Goal: Transaction & Acquisition: Purchase product/service

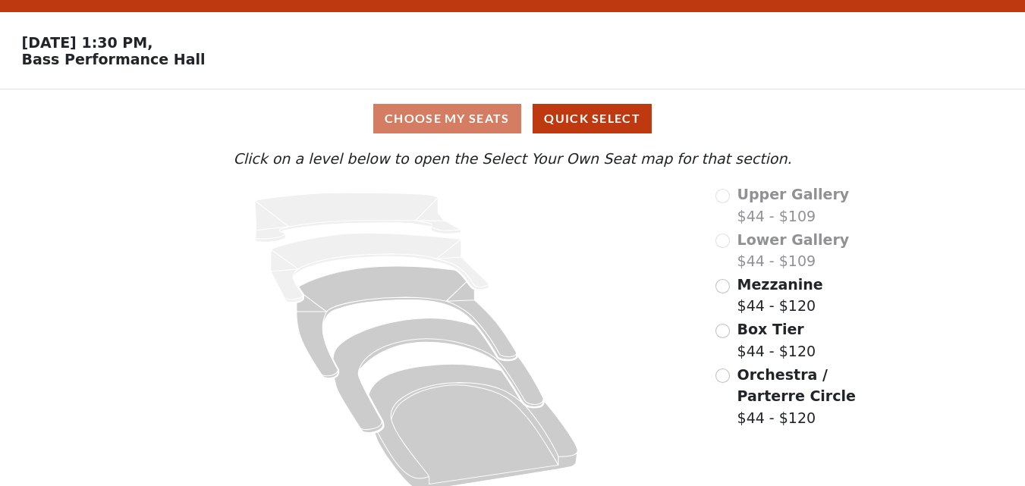
scroll to position [56, 0]
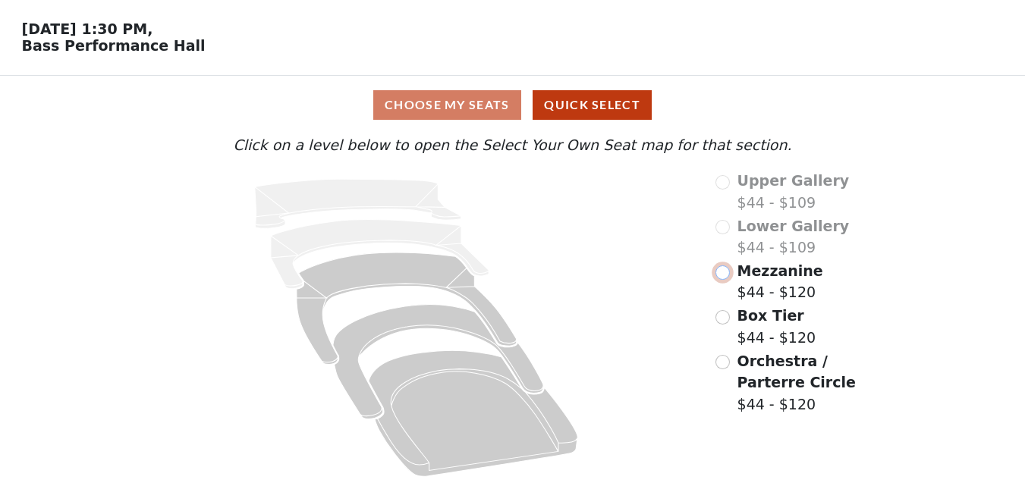
click at [721, 273] on input "radio" at bounding box center [722, 273] width 14 height 14
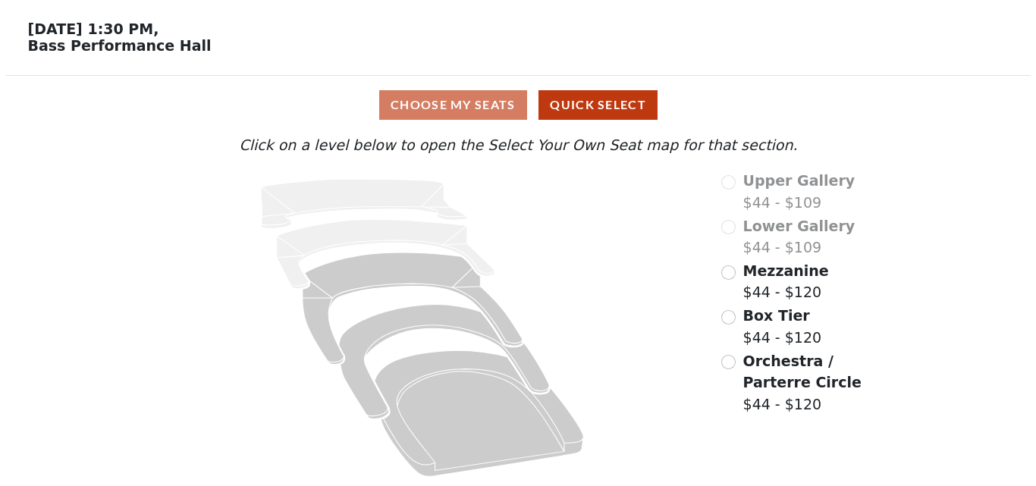
scroll to position [0, 0]
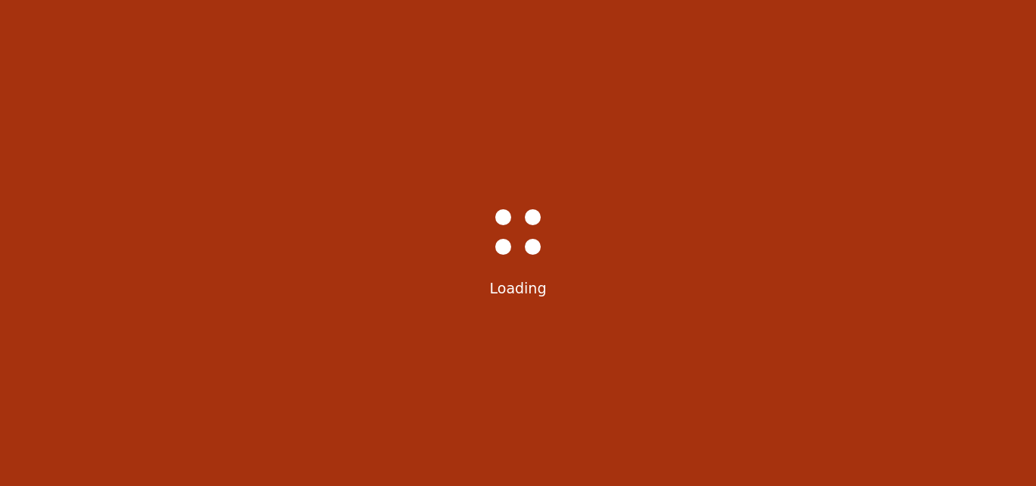
click at [549, 71] on div "Bass-Hall_Loader-Med-Gray Loading" at bounding box center [518, 243] width 1036 height 486
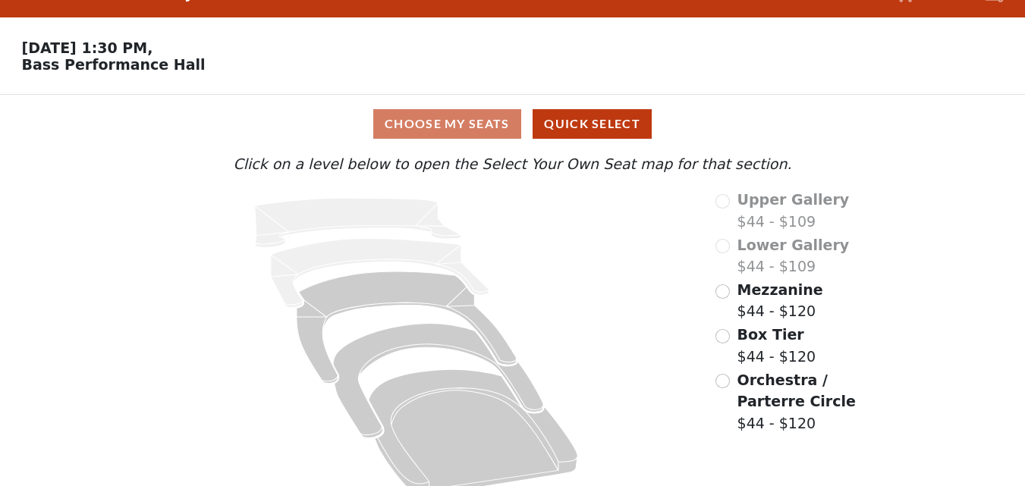
scroll to position [56, 0]
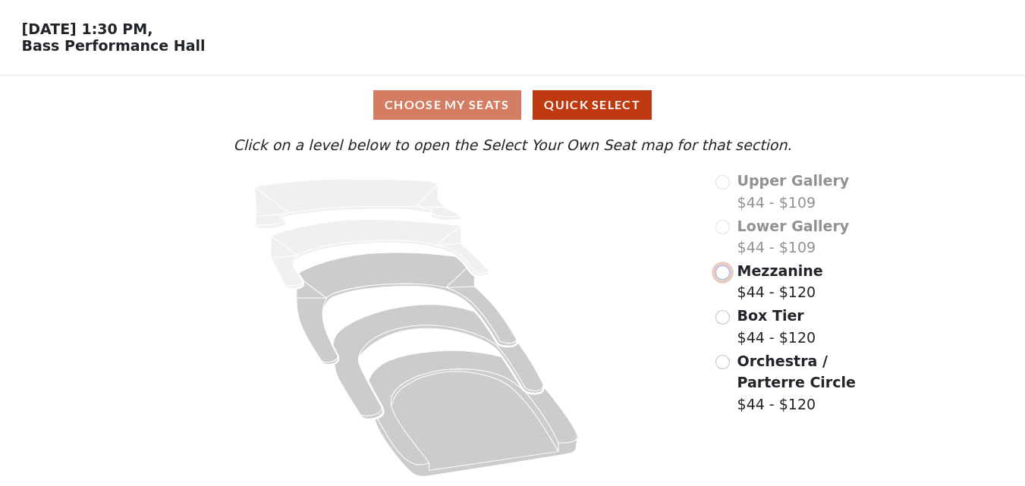
click at [724, 277] on input "radio" at bounding box center [722, 273] width 14 height 14
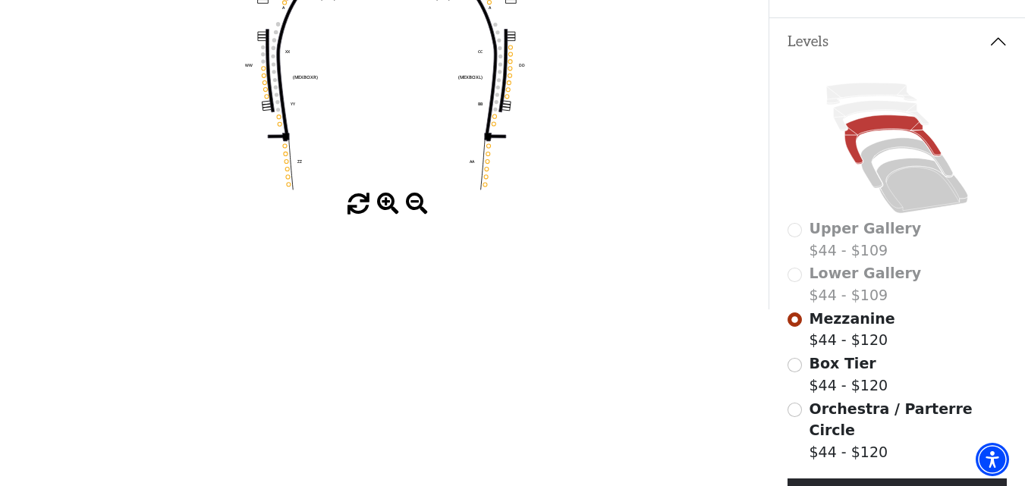
scroll to position [303, 0]
click at [383, 201] on span at bounding box center [388, 204] width 22 height 22
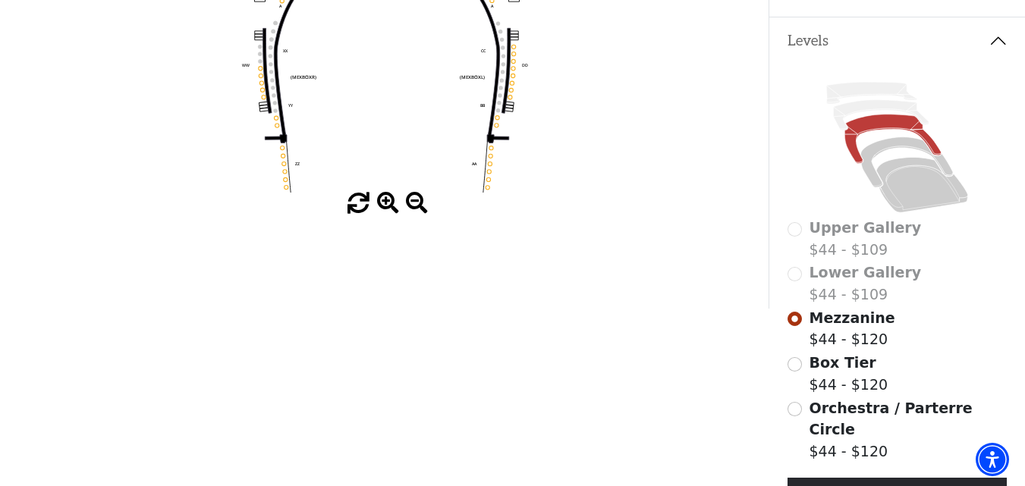
click at [383, 201] on span at bounding box center [388, 204] width 22 height 22
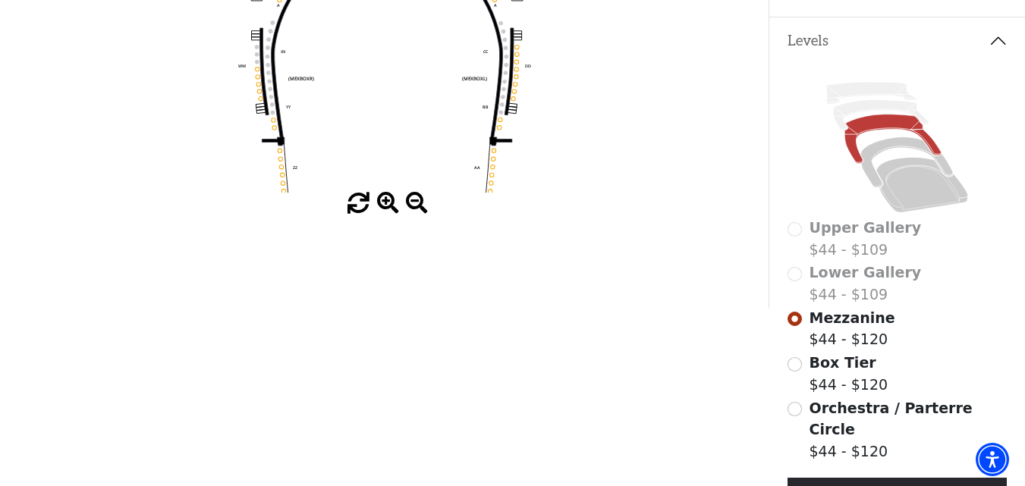
click at [383, 201] on span at bounding box center [388, 204] width 22 height 22
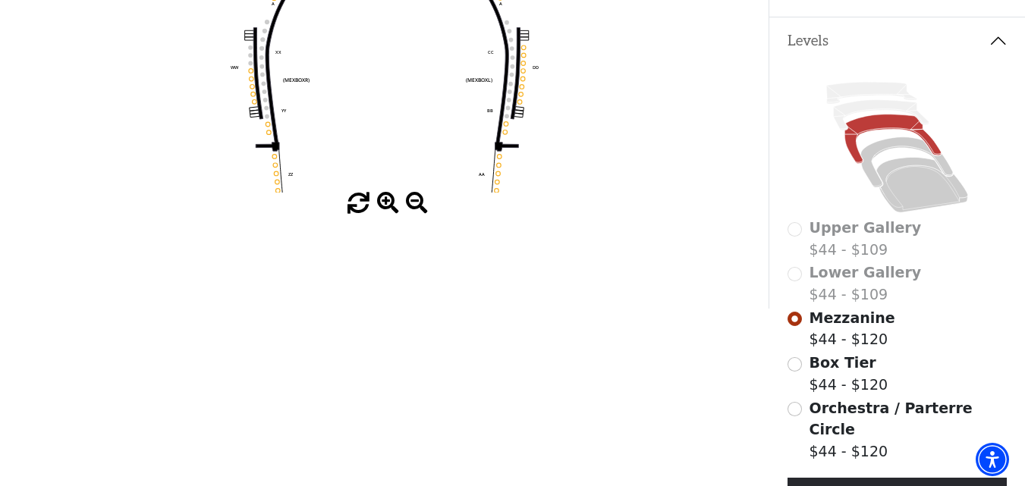
click at [383, 201] on span at bounding box center [388, 204] width 22 height 22
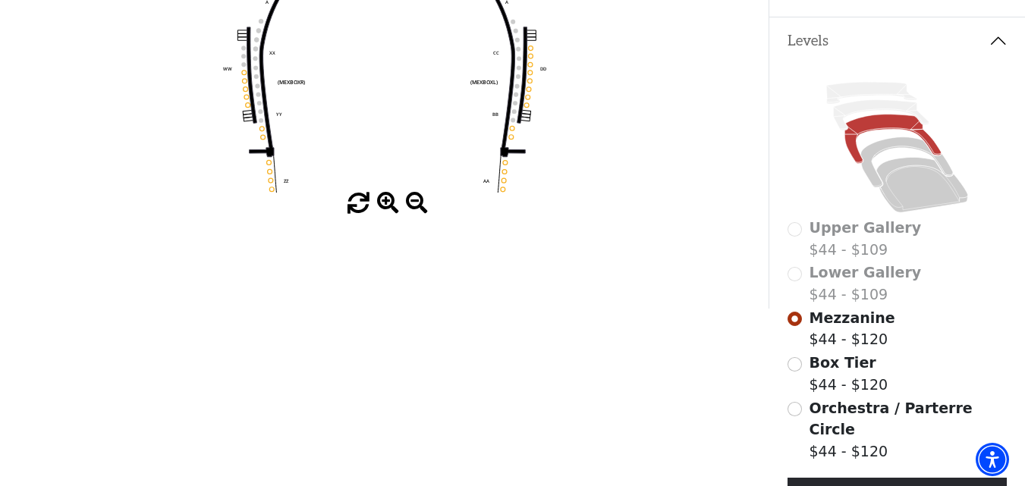
click at [383, 201] on span at bounding box center [388, 204] width 22 height 22
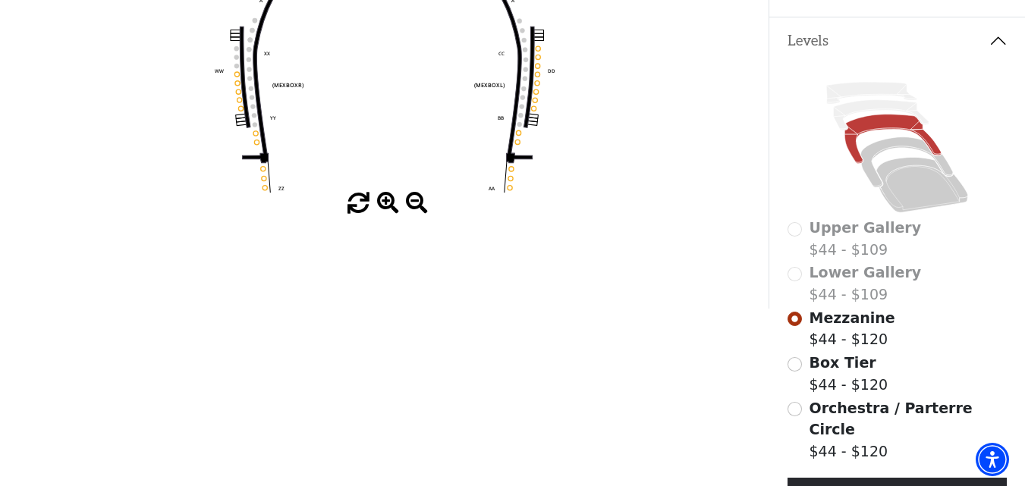
click at [383, 201] on span at bounding box center [388, 204] width 22 height 22
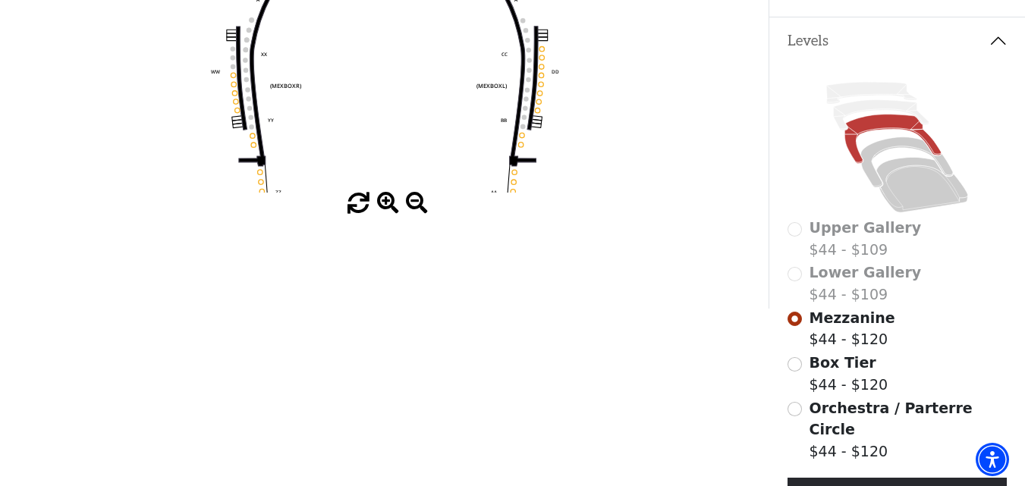
click at [383, 201] on span at bounding box center [388, 204] width 22 height 22
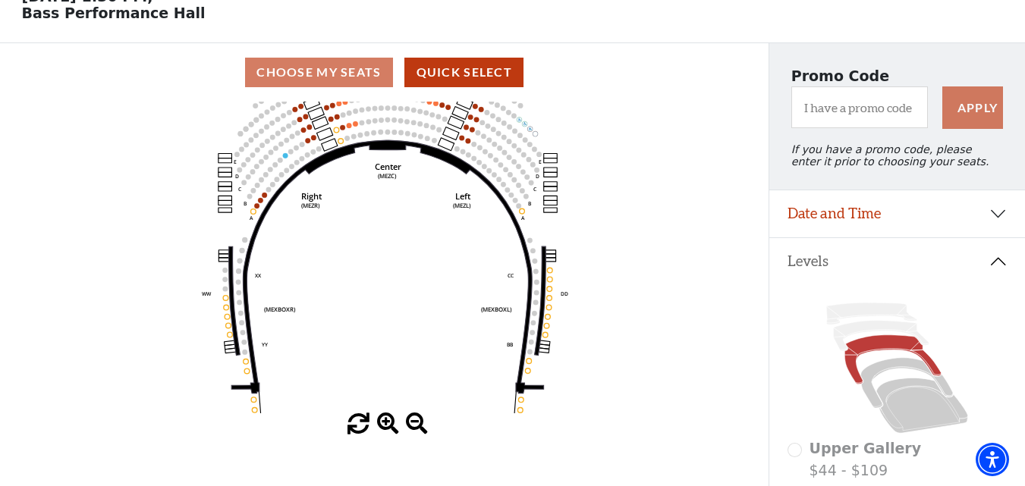
scroll to position [76, 0]
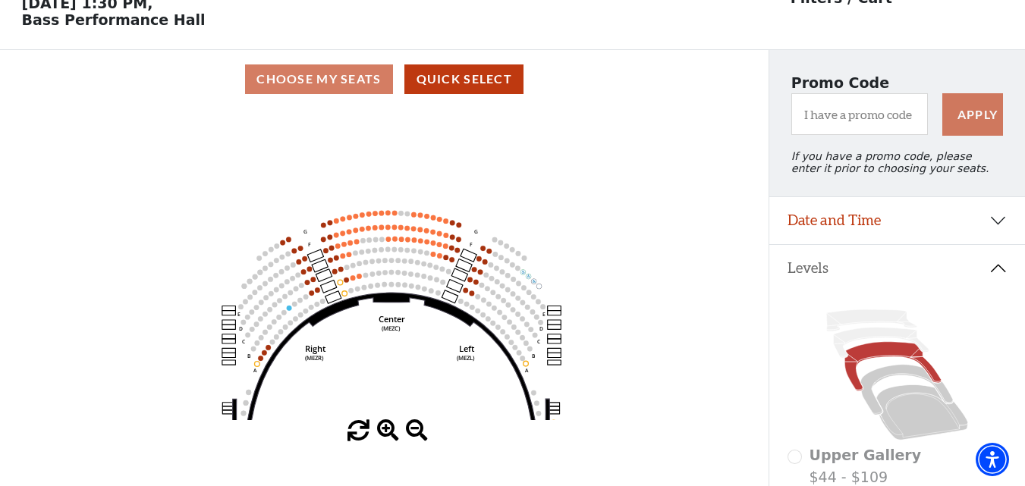
drag, startPoint x: 435, startPoint y: 253, endPoint x: 438, endPoint y: 398, distance: 145.7
click at [438, 398] on icon "Center (MEZC) Right (MEZR) Left (MEZL) (MEXBOXR) (MEXBOXL) XX WW CC DD YY BB ZZ…" at bounding box center [385, 264] width 692 height 312
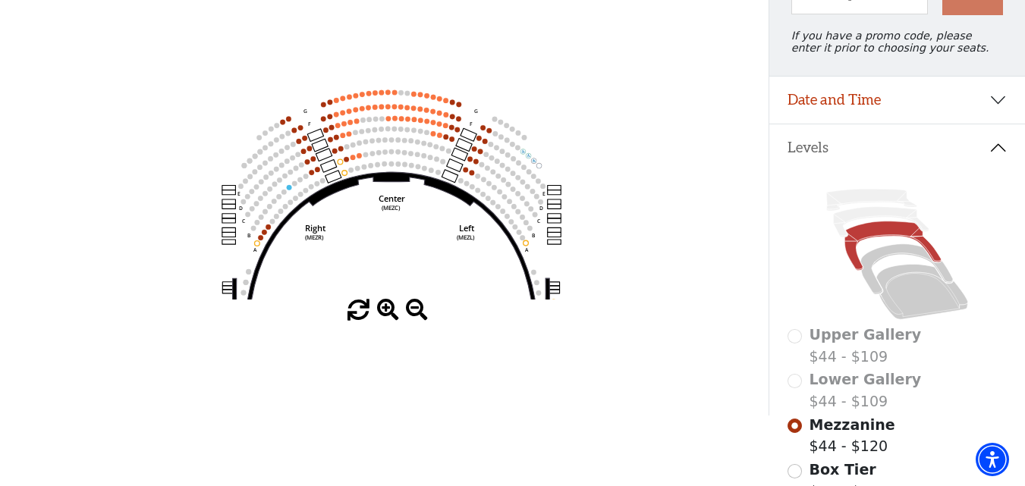
scroll to position [228, 0]
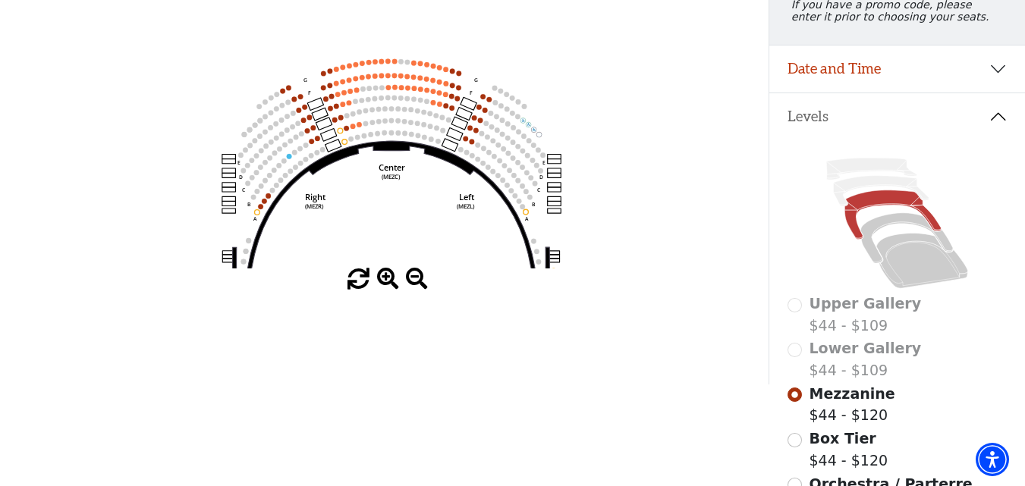
click at [394, 281] on span at bounding box center [388, 280] width 22 height 22
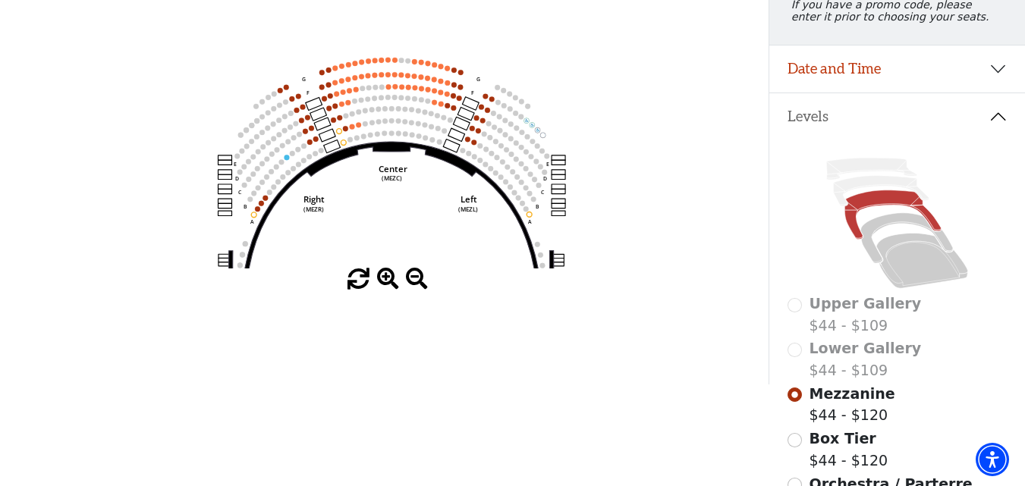
click at [394, 281] on span at bounding box center [388, 280] width 22 height 22
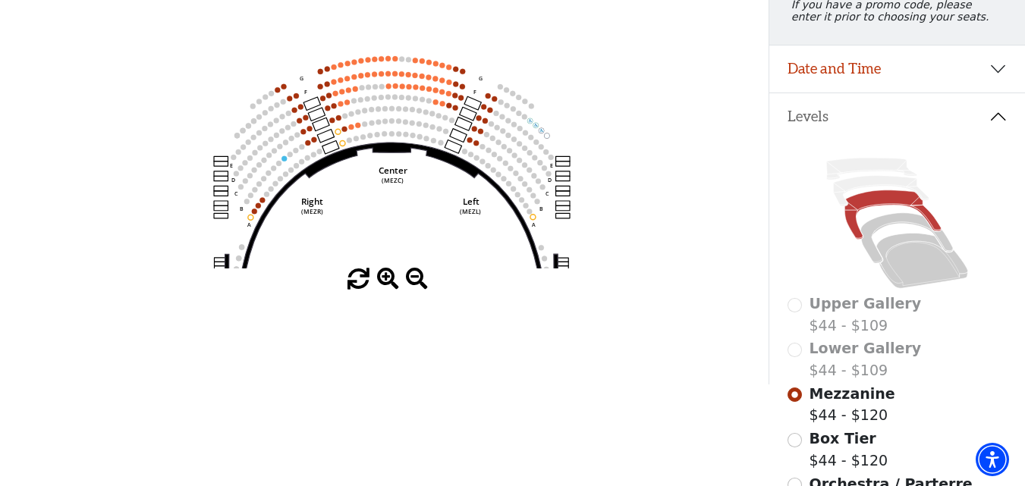
click at [394, 281] on span at bounding box center [388, 280] width 22 height 22
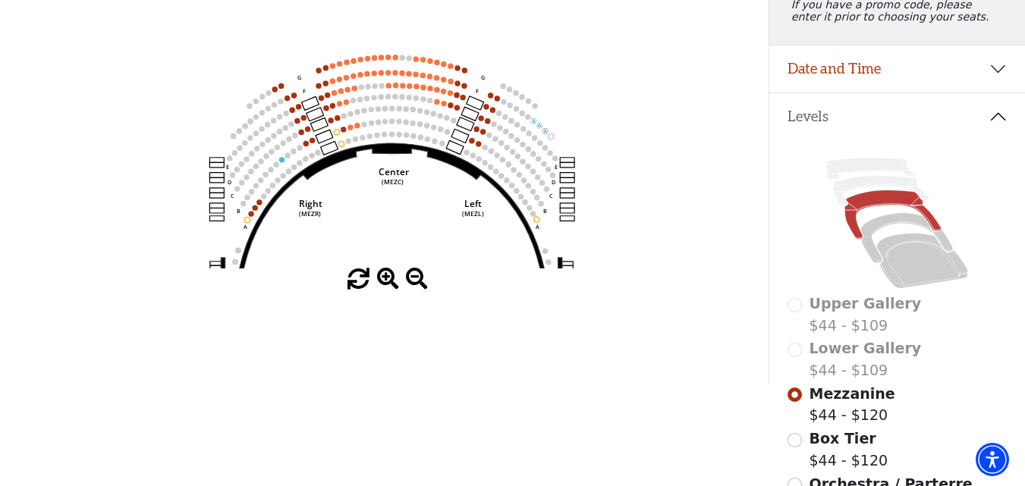
click at [394, 281] on span at bounding box center [388, 280] width 22 height 22
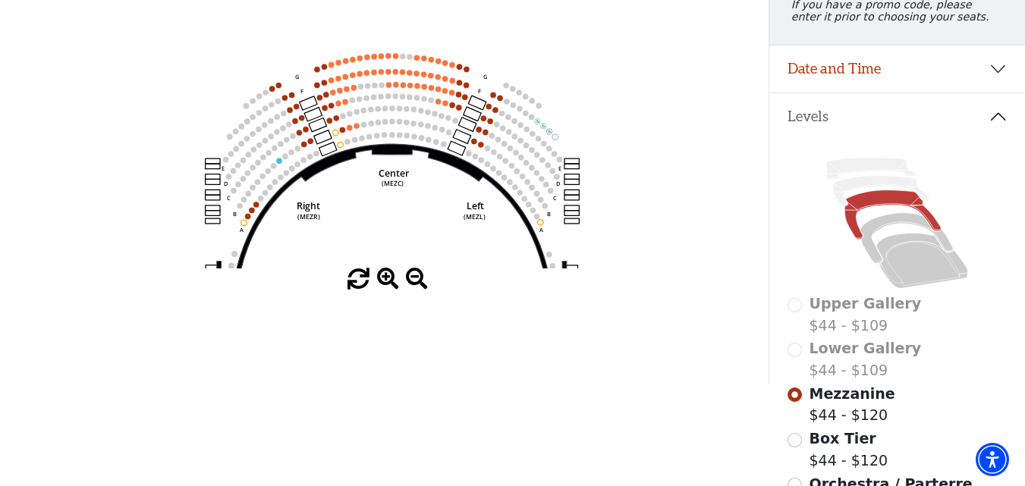
click at [394, 281] on span at bounding box center [388, 280] width 22 height 22
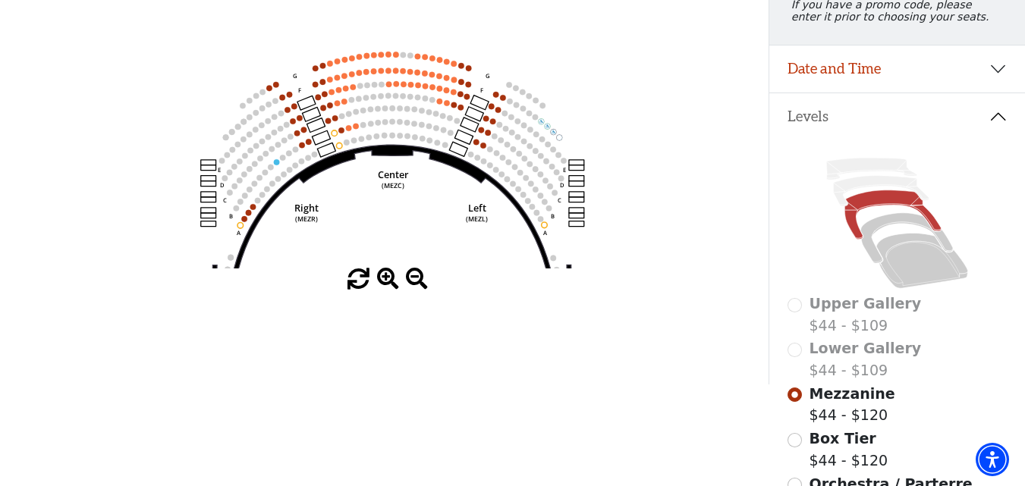
click at [394, 281] on span at bounding box center [388, 280] width 22 height 22
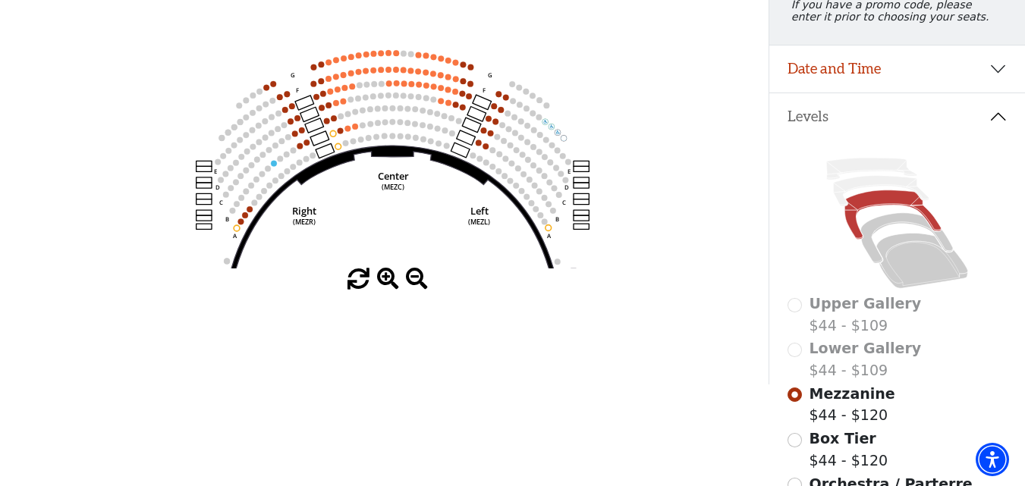
click at [394, 281] on span at bounding box center [388, 280] width 22 height 22
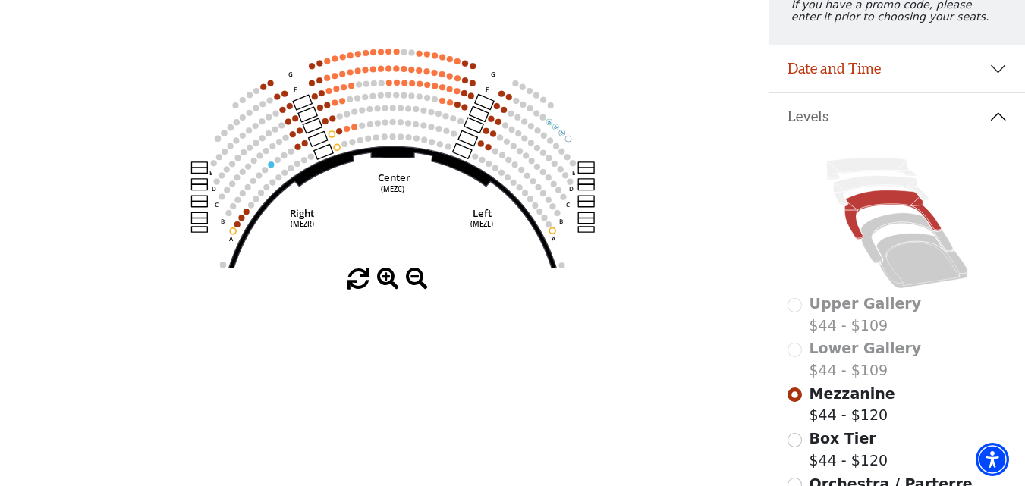
click at [394, 281] on span at bounding box center [388, 280] width 22 height 22
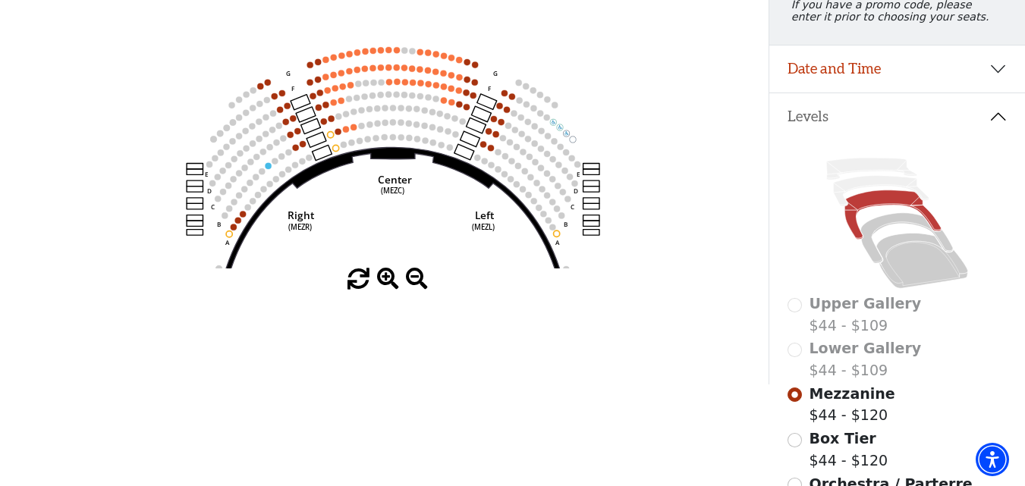
click at [394, 281] on span at bounding box center [388, 280] width 22 height 22
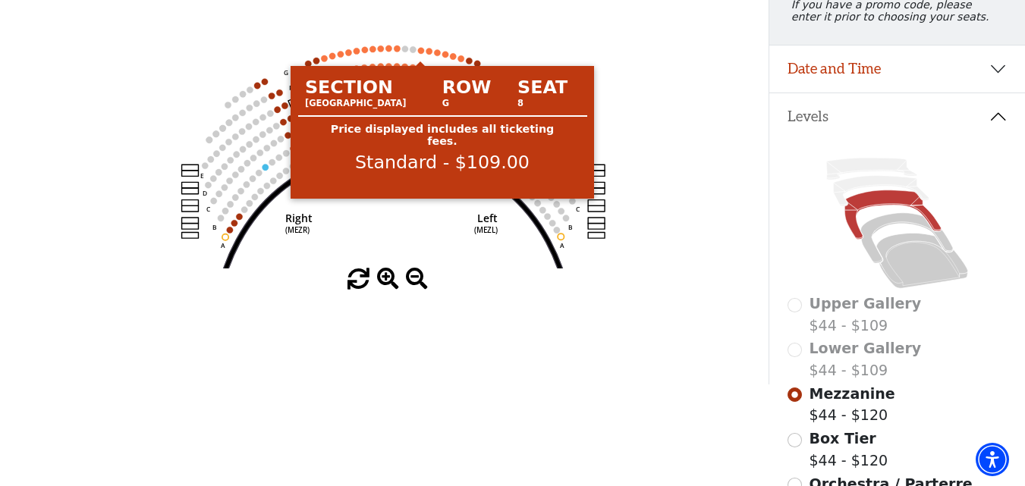
click at [418, 53] on circle at bounding box center [420, 50] width 6 height 6
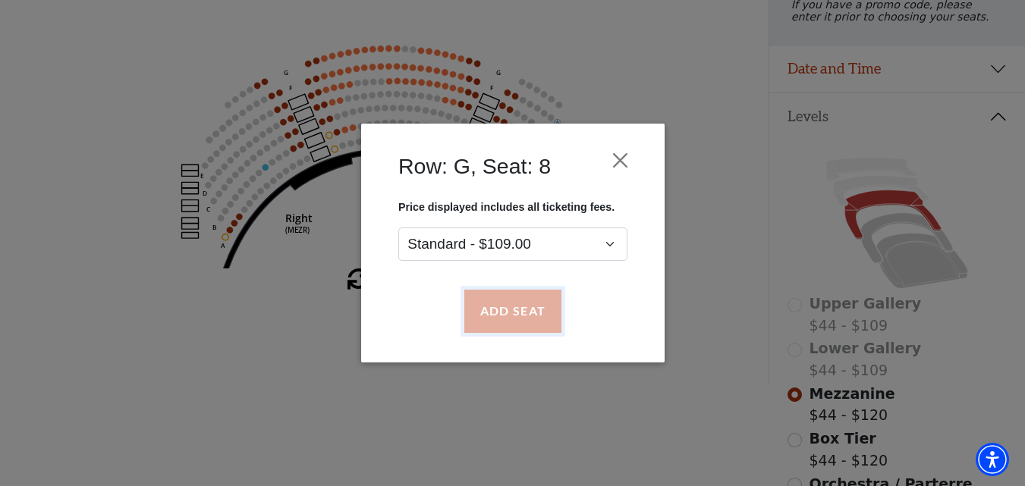
drag, startPoint x: 517, startPoint y: 314, endPoint x: 492, endPoint y: 237, distance: 80.4
click at [517, 313] on button "Add Seat" at bounding box center [512, 312] width 97 height 42
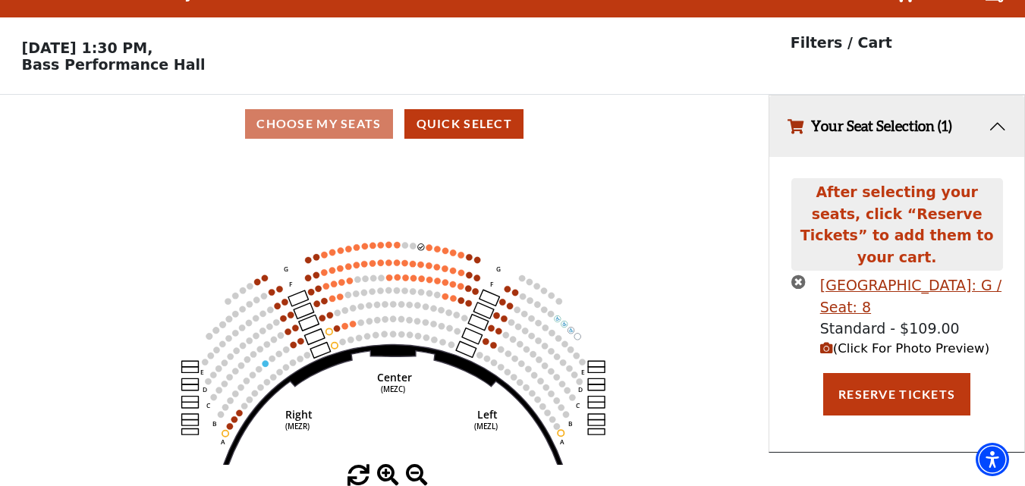
scroll to position [0, 0]
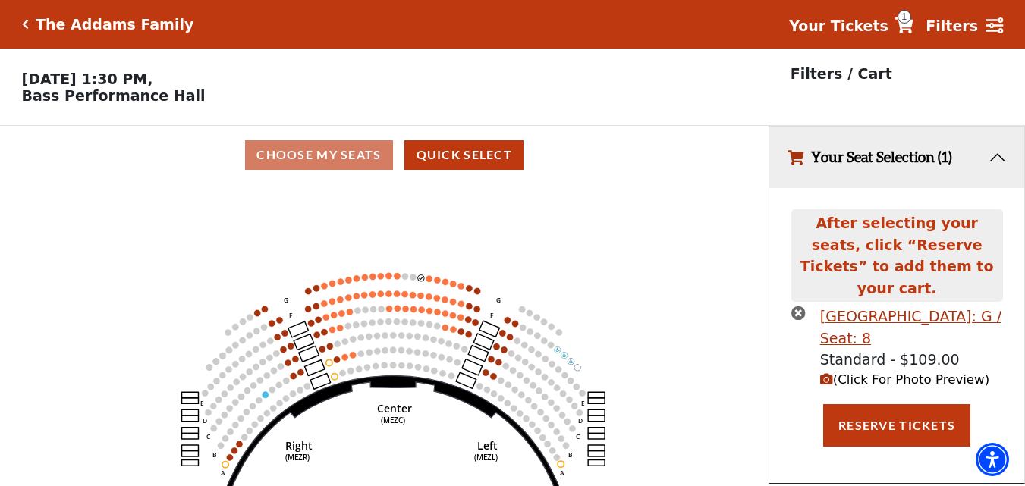
click at [432, 282] on icon "Center (MEZC) Right (MEZR) Left (MEZL) (MEXBOXR) (MEXBOXL) XX WW CC DD YY BB ZZ…" at bounding box center [385, 340] width 692 height 312
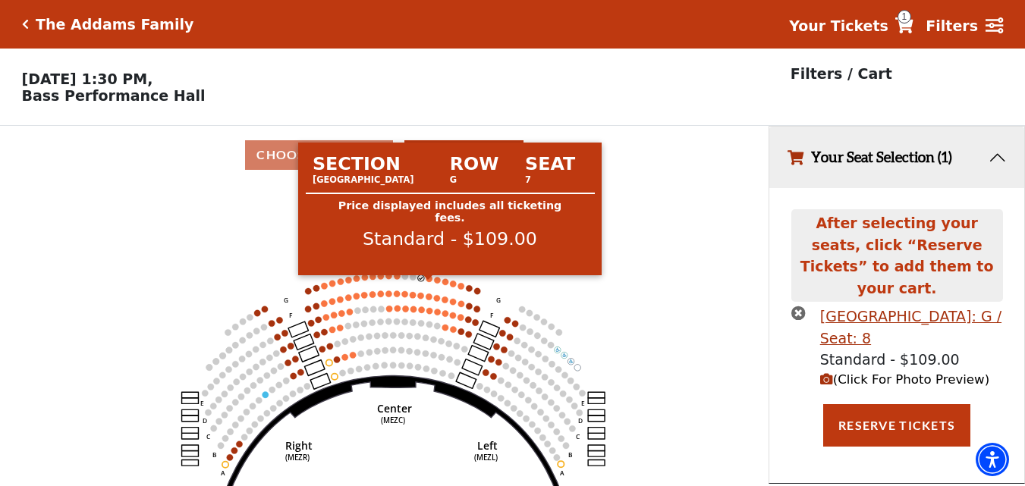
click at [429, 281] on circle at bounding box center [429, 278] width 6 height 6
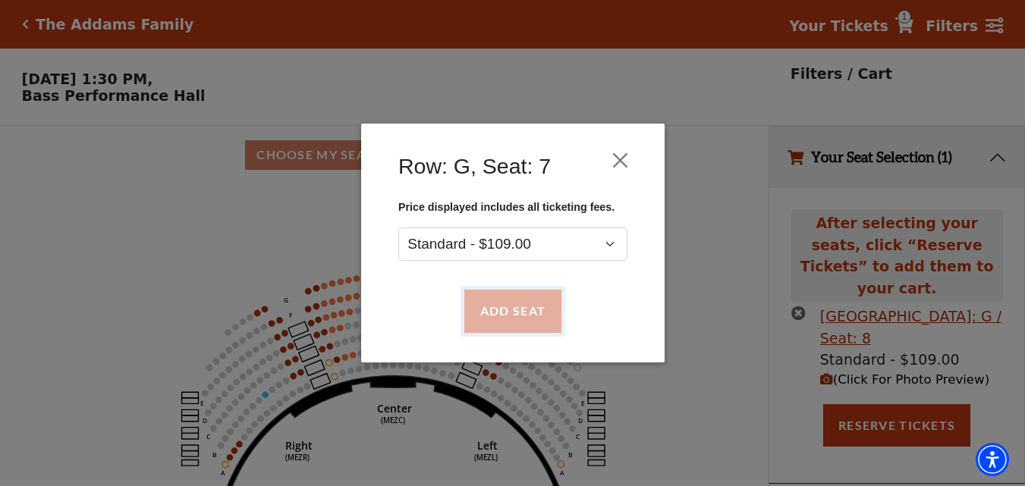
click at [514, 303] on button "Add Seat" at bounding box center [512, 312] width 97 height 42
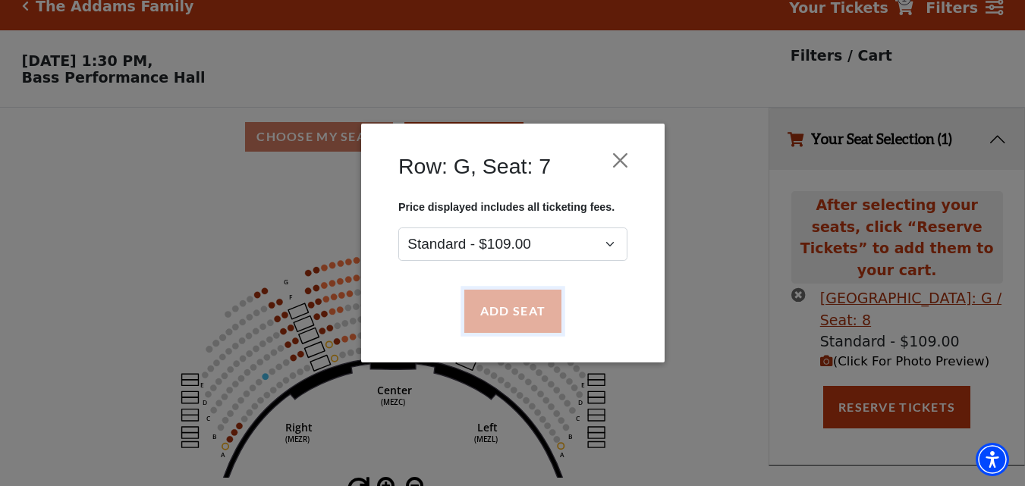
scroll to position [29, 0]
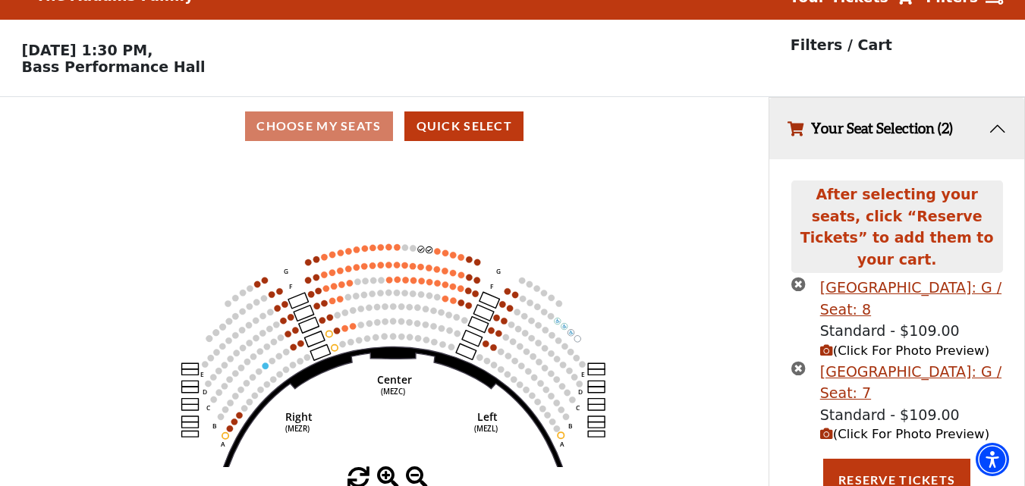
click at [435, 254] on circle at bounding box center [437, 251] width 6 height 6
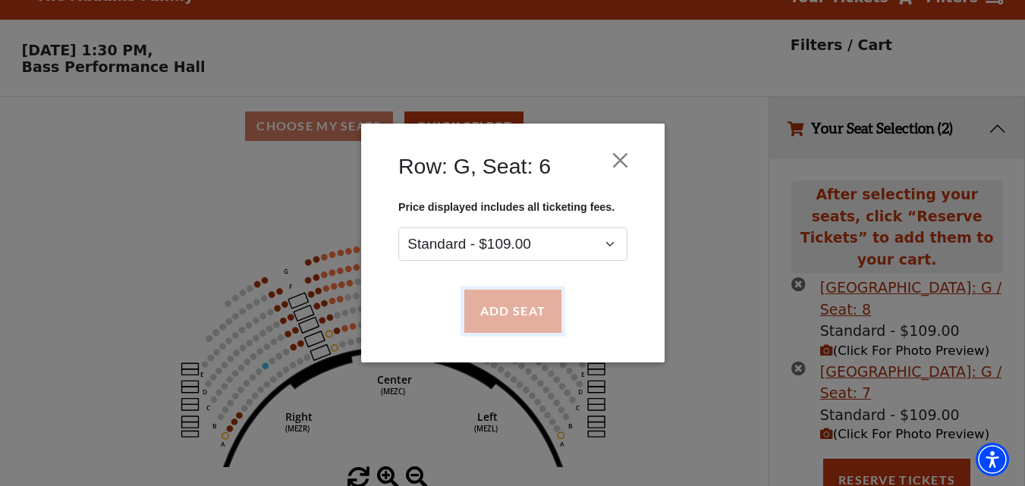
click at [496, 316] on button "Add Seat" at bounding box center [512, 312] width 97 height 42
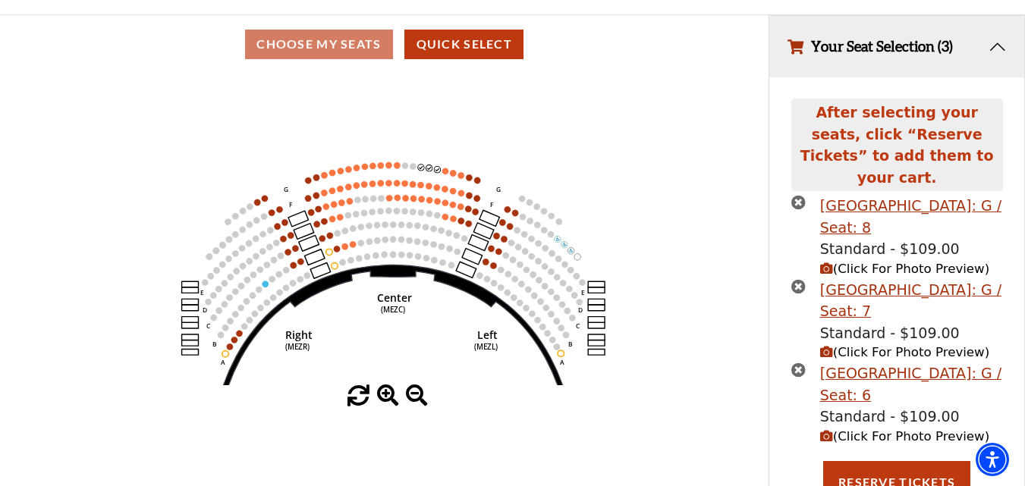
scroll to position [113, 0]
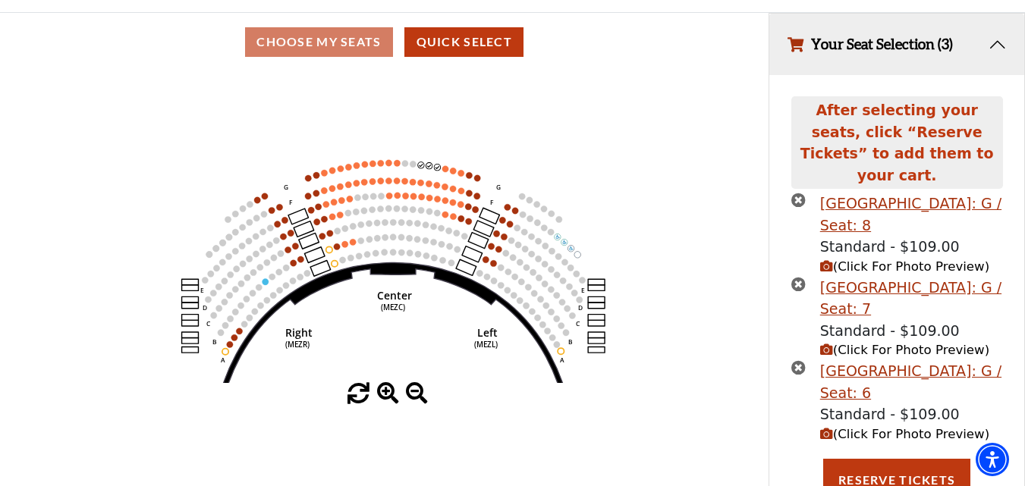
click at [442, 171] on circle at bounding box center [445, 168] width 6 height 6
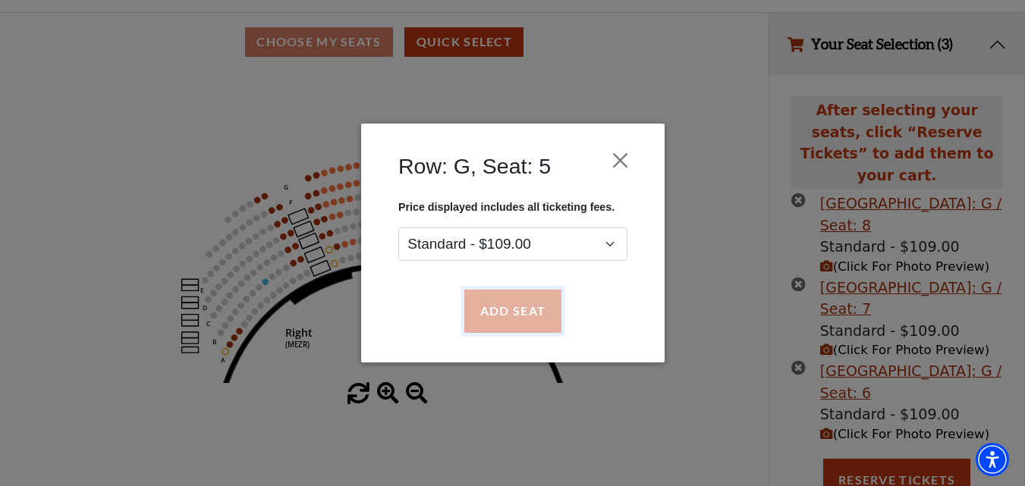
click at [546, 322] on button "Add Seat" at bounding box center [512, 312] width 97 height 42
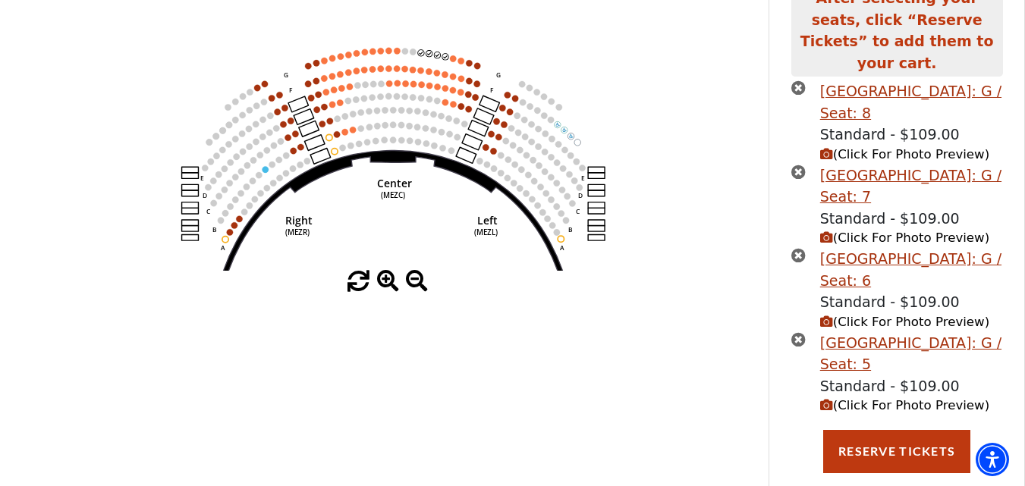
scroll to position [234, 0]
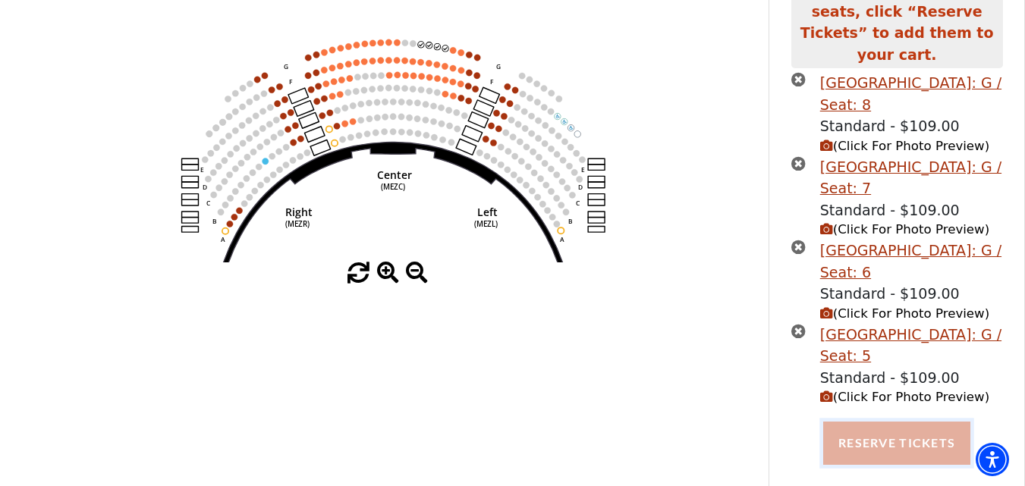
click at [926, 429] on button "Reserve Tickets" at bounding box center [896, 443] width 147 height 42
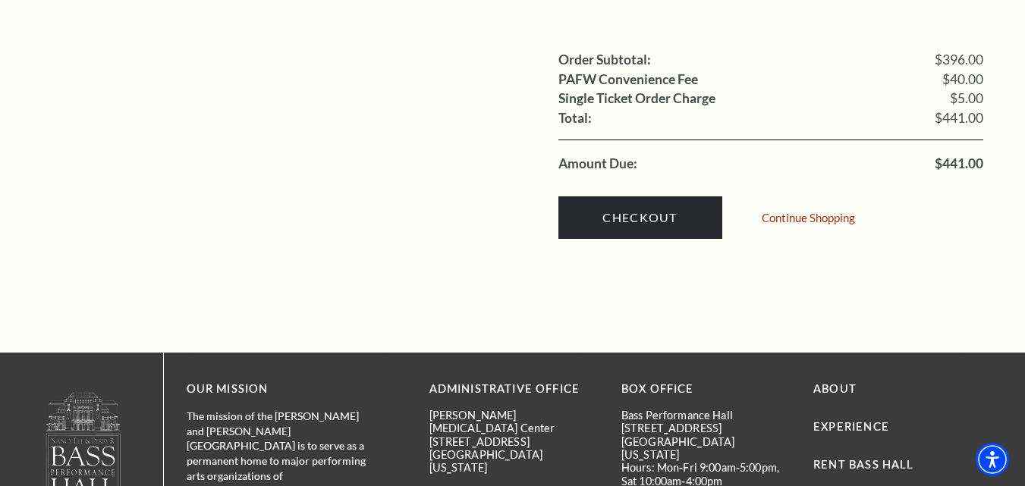
scroll to position [1669, 0]
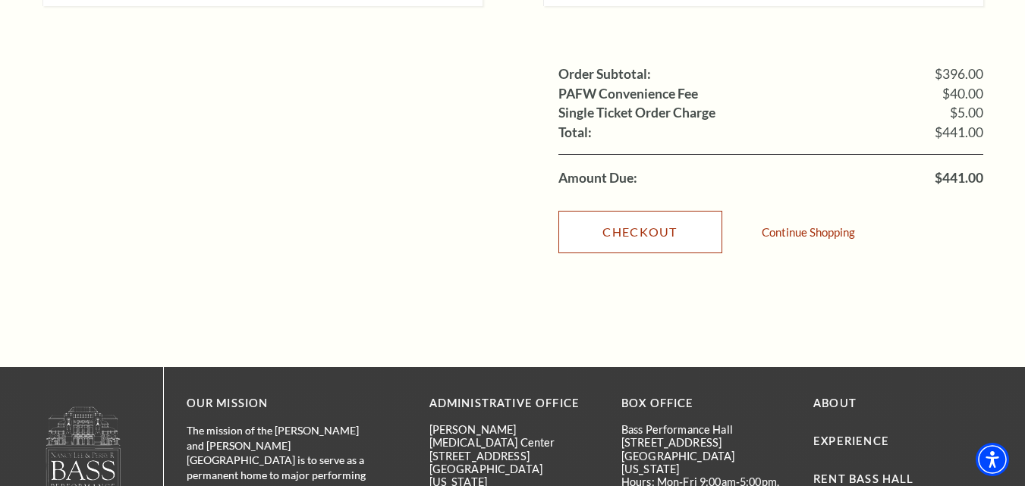
click at [678, 211] on link "Checkout" at bounding box center [640, 232] width 164 height 42
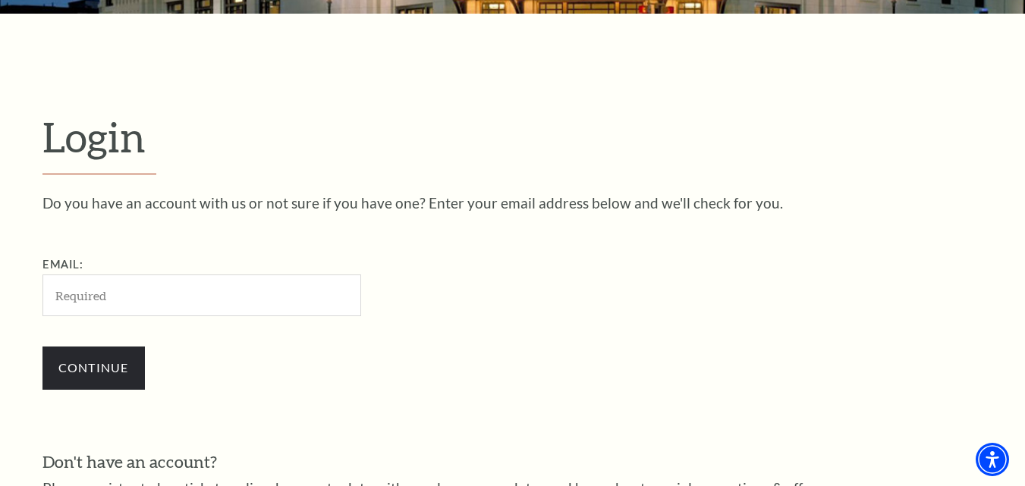
scroll to position [423, 0]
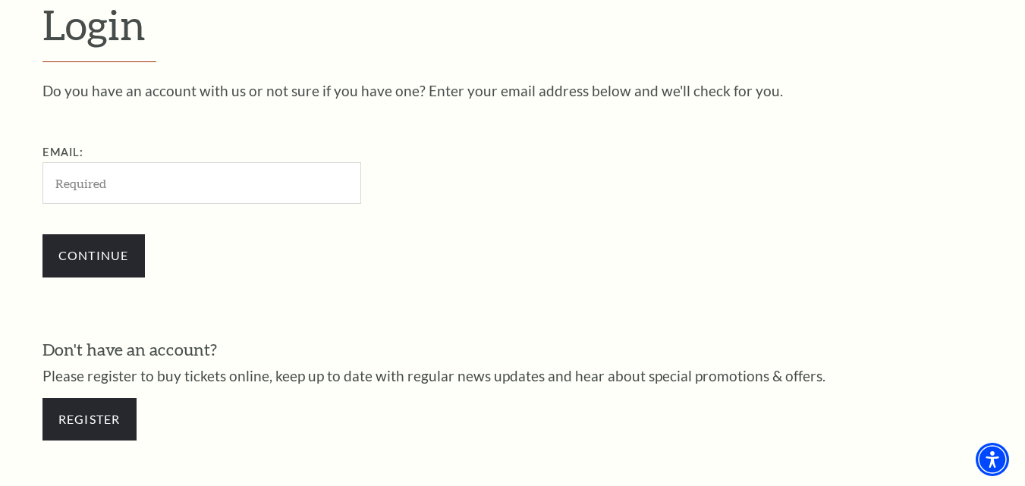
click at [237, 183] on input "Email:" at bounding box center [201, 183] width 319 height 42
type input "[EMAIL_ADDRESS][DOMAIN_NAME]"
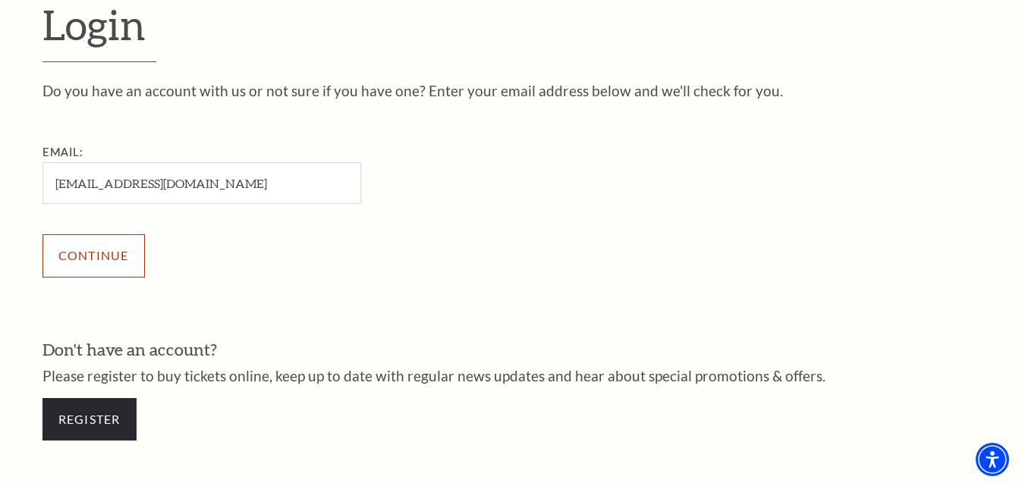
click at [143, 249] on input "Continue" at bounding box center [93, 255] width 102 height 42
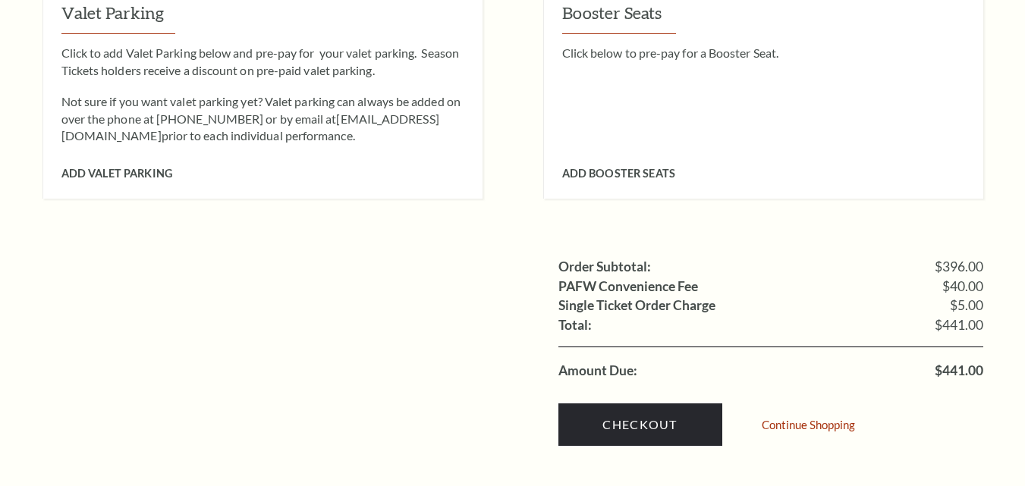
scroll to position [1441, 0]
